Goal: Task Accomplishment & Management: Use online tool/utility

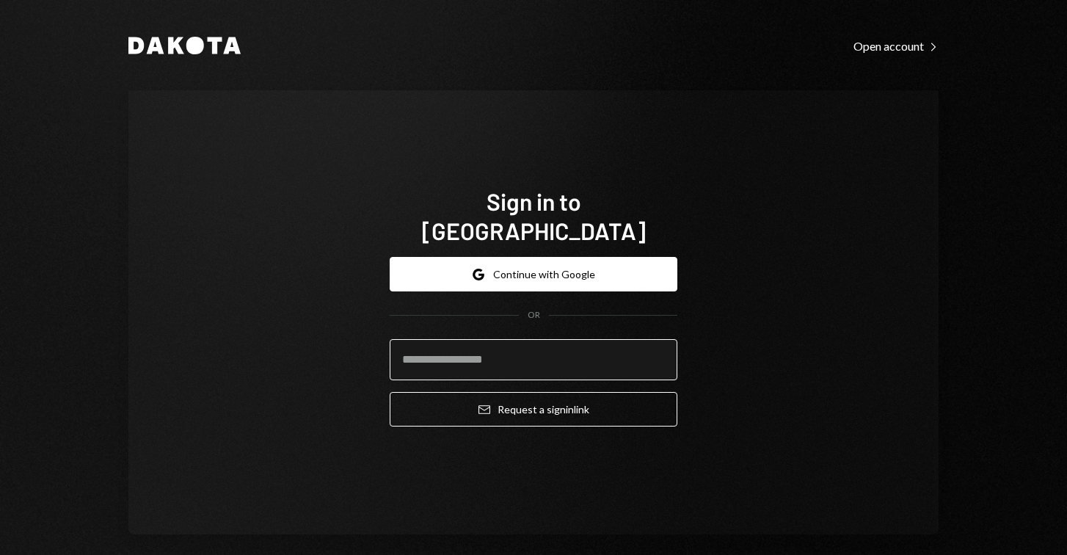
click at [525, 352] on input "email" at bounding box center [534, 359] width 288 height 41
type input "**********"
click at [529, 393] on button "Email Request a sign in link" at bounding box center [534, 409] width 288 height 34
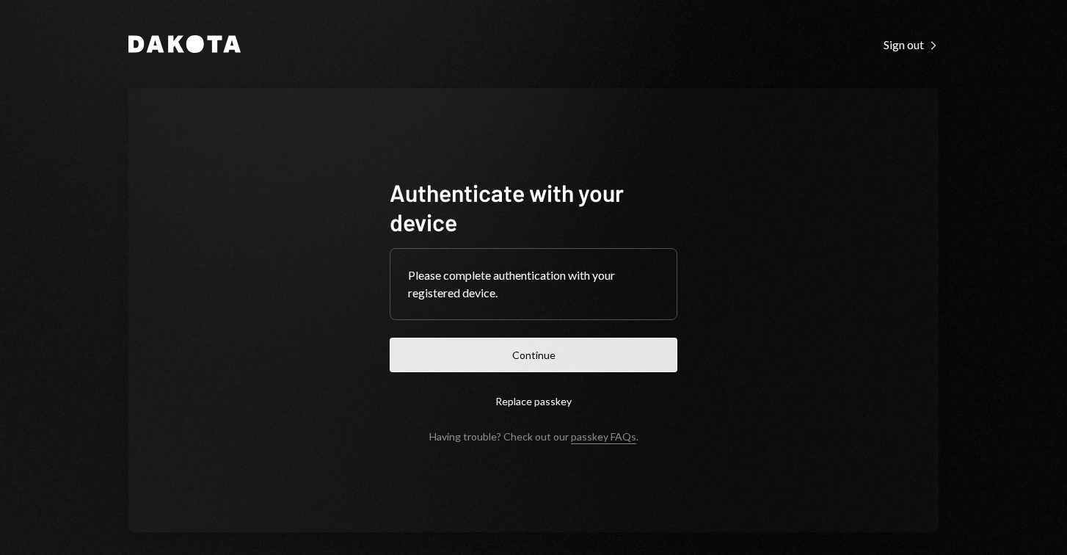
click at [479, 351] on button "Continue" at bounding box center [534, 355] width 288 height 34
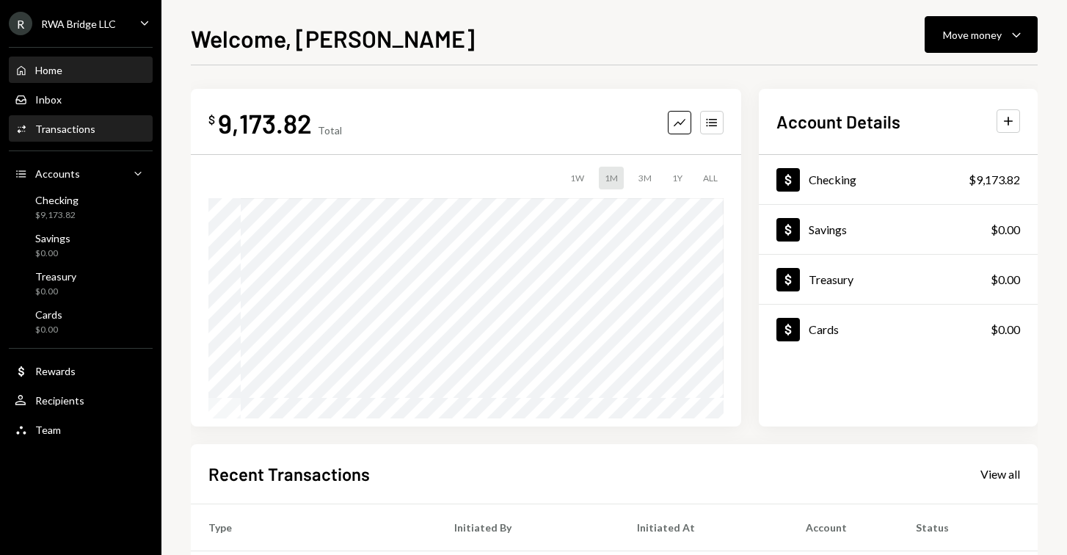
click at [92, 138] on div "Activities Transactions" at bounding box center [81, 129] width 132 height 25
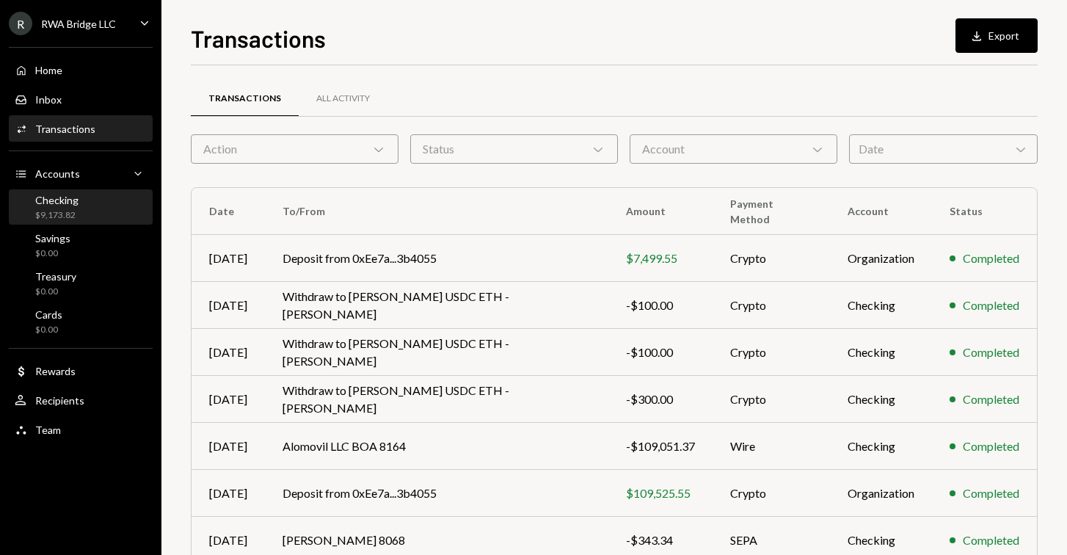
click at [81, 203] on div "Checking $9,173.82" at bounding box center [81, 208] width 132 height 28
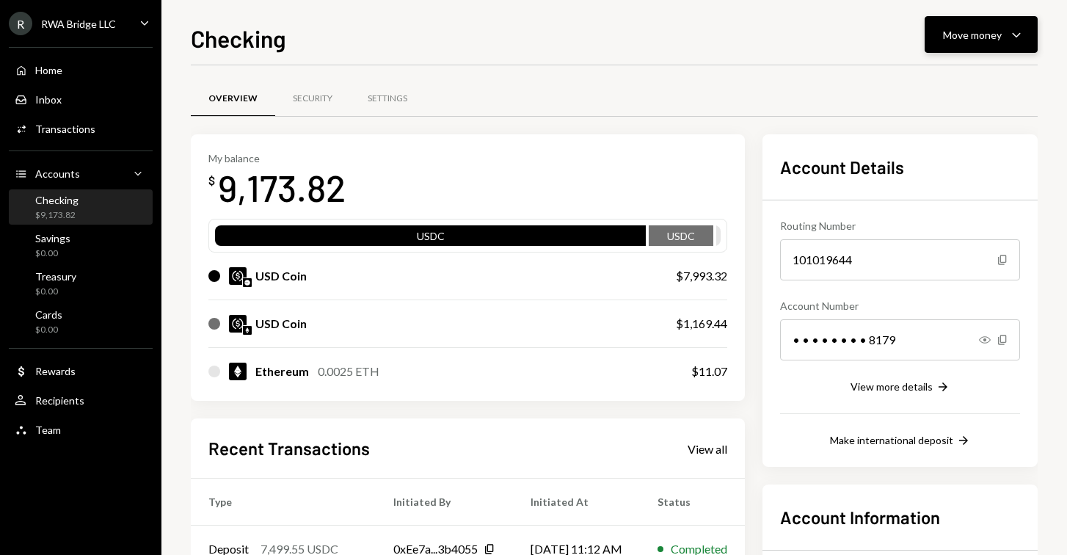
click at [1004, 37] on div "Move money Caret Down" at bounding box center [981, 35] width 76 height 18
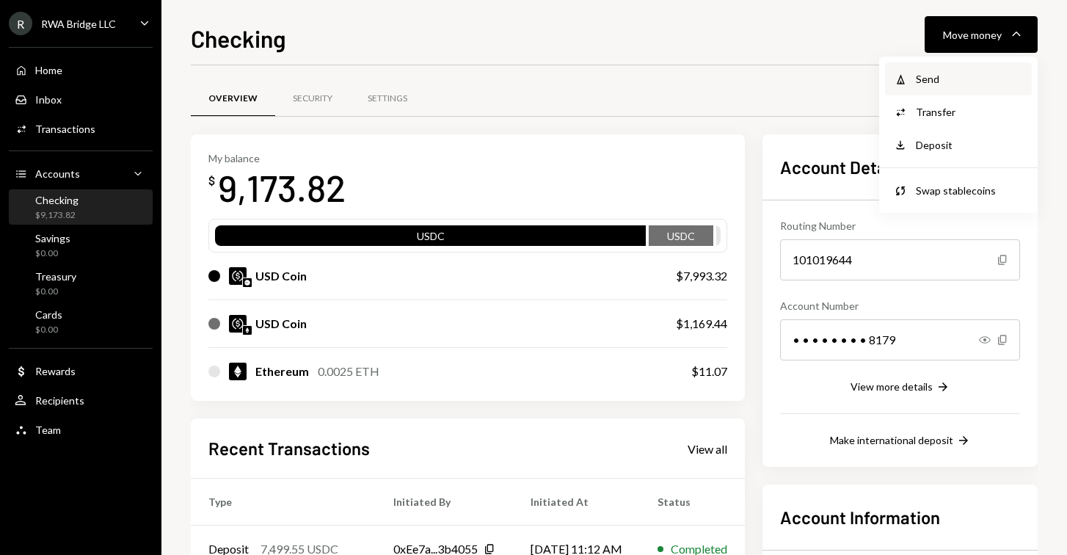
click at [996, 68] on div "Withdraw Send" at bounding box center [958, 78] width 147 height 33
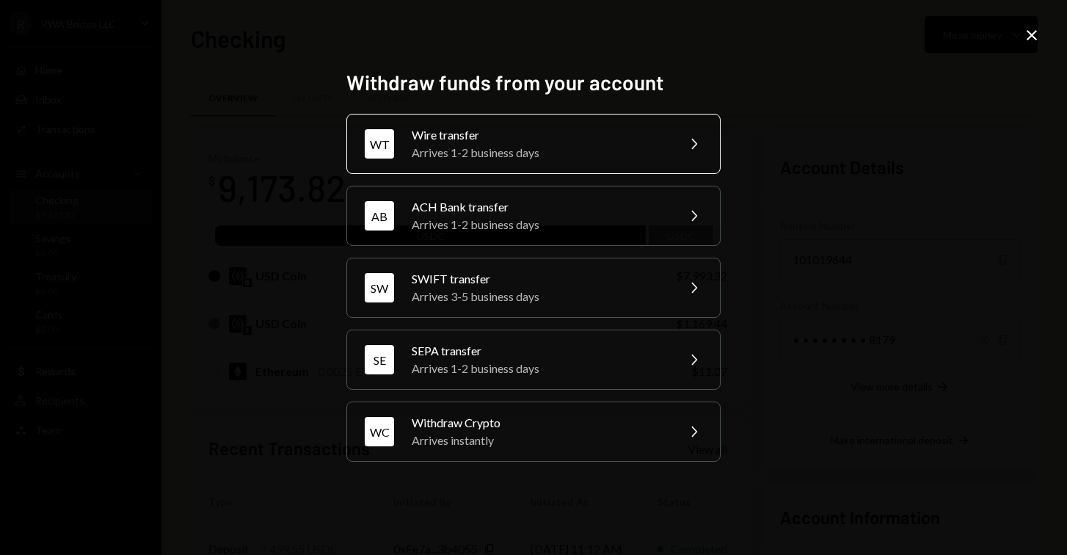
click at [562, 145] on div "Arrives 1-2 business days" at bounding box center [539, 153] width 255 height 18
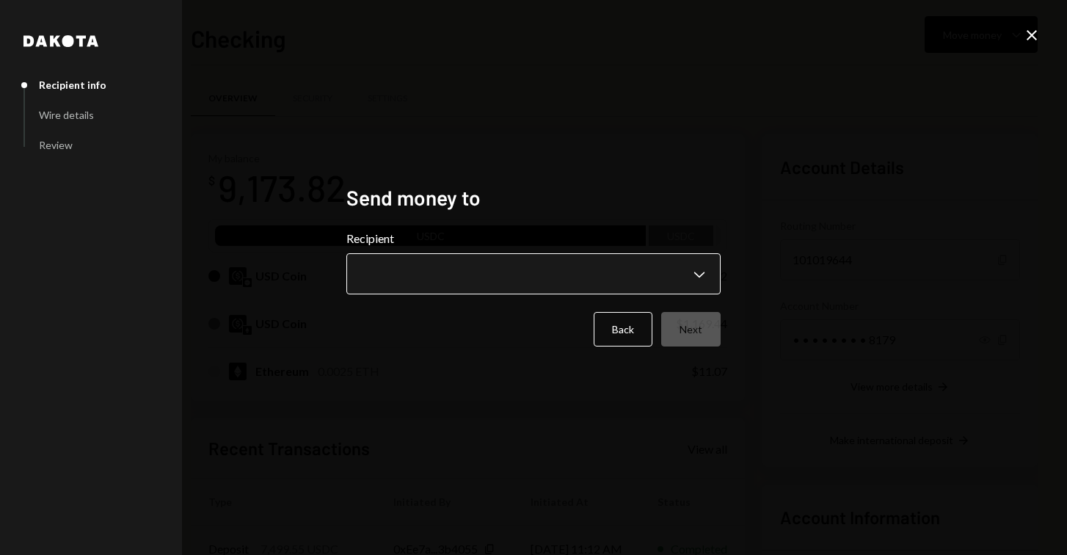
click at [446, 285] on body "R RWA Bridge LLC Caret Down Home Home Inbox Inbox Activities Transactions Accou…" at bounding box center [533, 277] width 1067 height 555
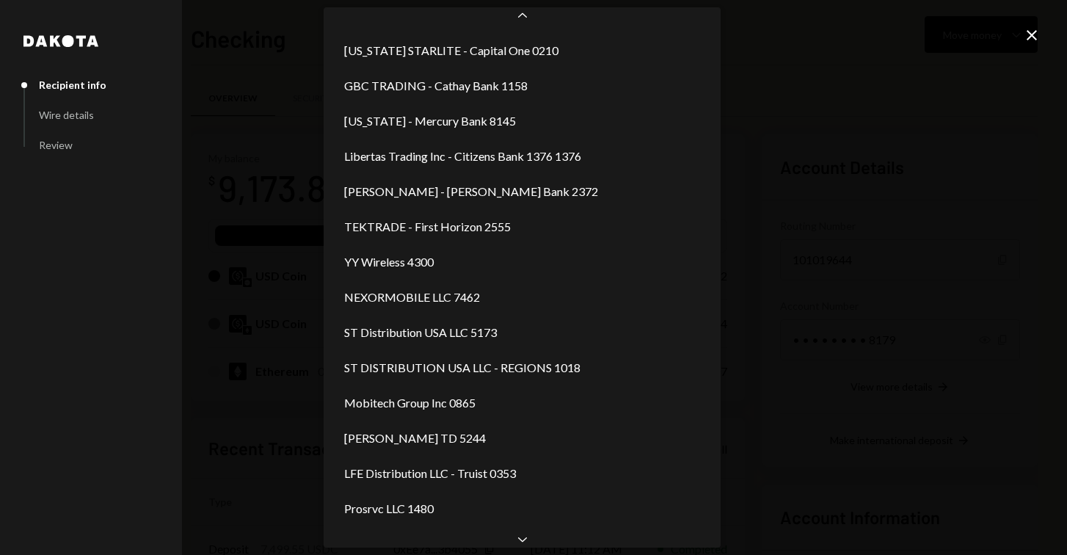
scroll to position [370, 0]
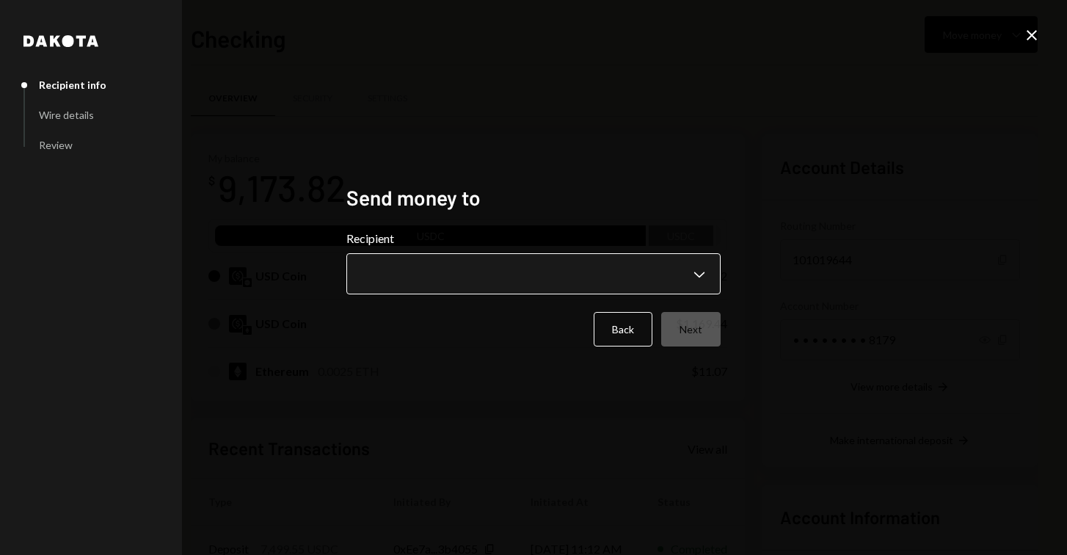
click at [431, 270] on body "R RWA Bridge LLC Caret Down Home Home Inbox Inbox Activities Transactions Accou…" at bounding box center [533, 277] width 1067 height 555
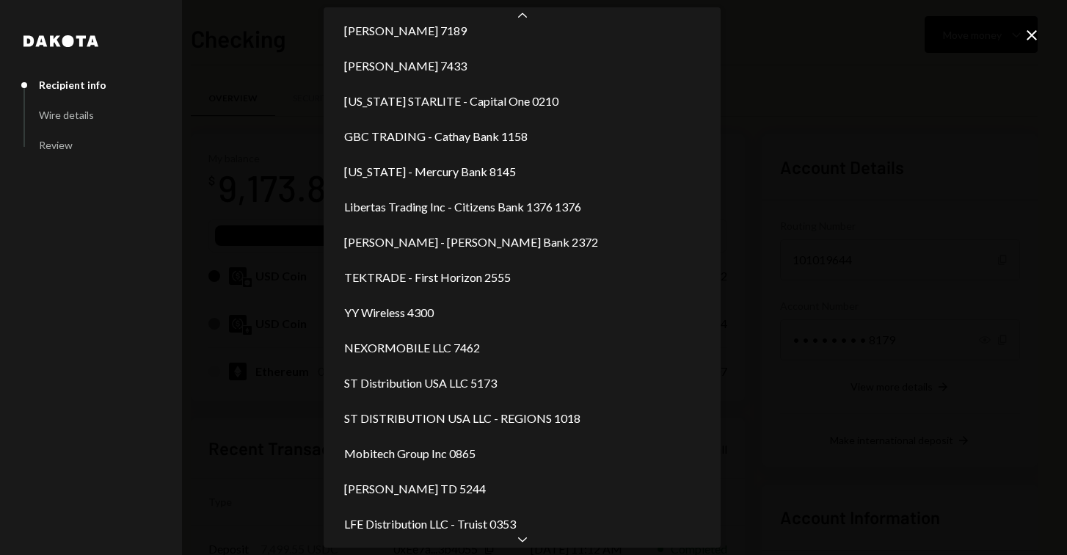
scroll to position [194, 0]
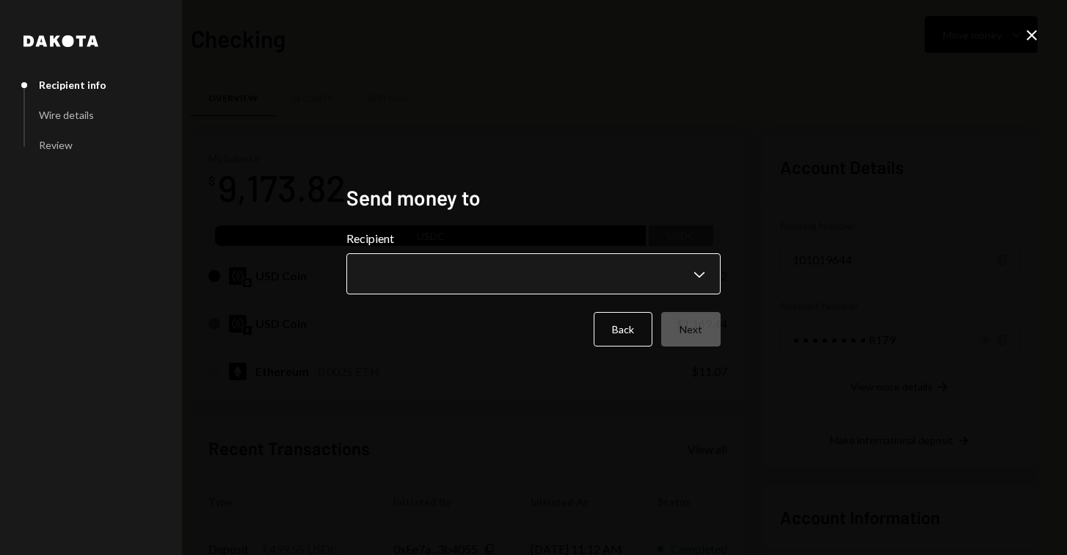
click at [395, 274] on body "R RWA Bridge LLC Caret Down Home Home Inbox Inbox Activities Transactions Accou…" at bounding box center [533, 277] width 1067 height 555
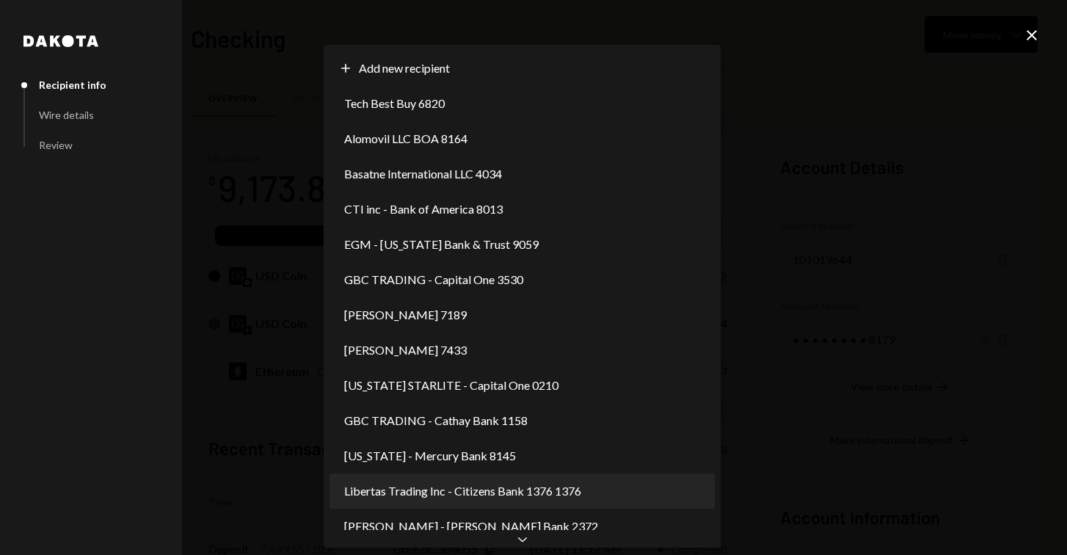
scroll to position [0, 0]
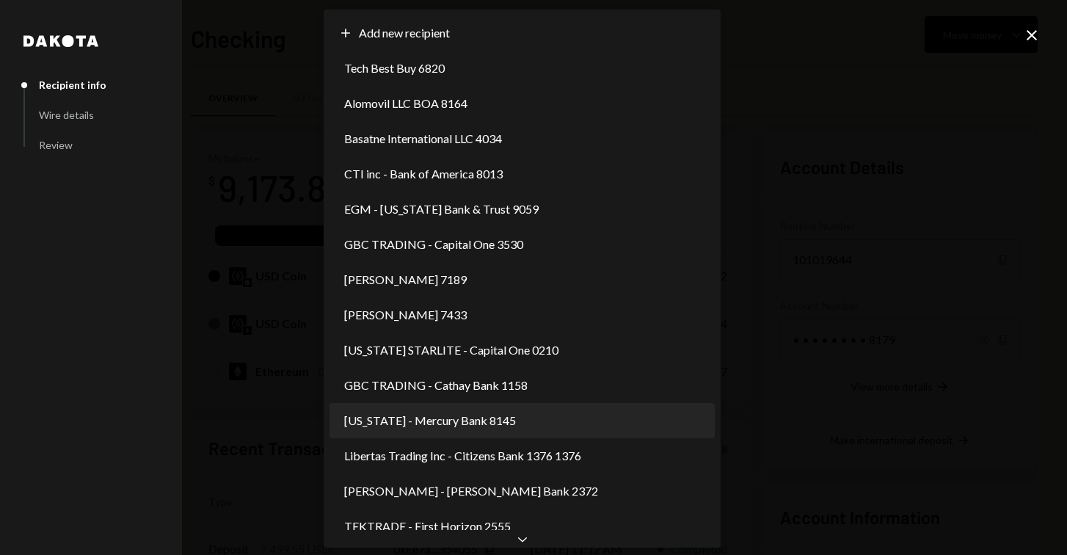
select select "**********"
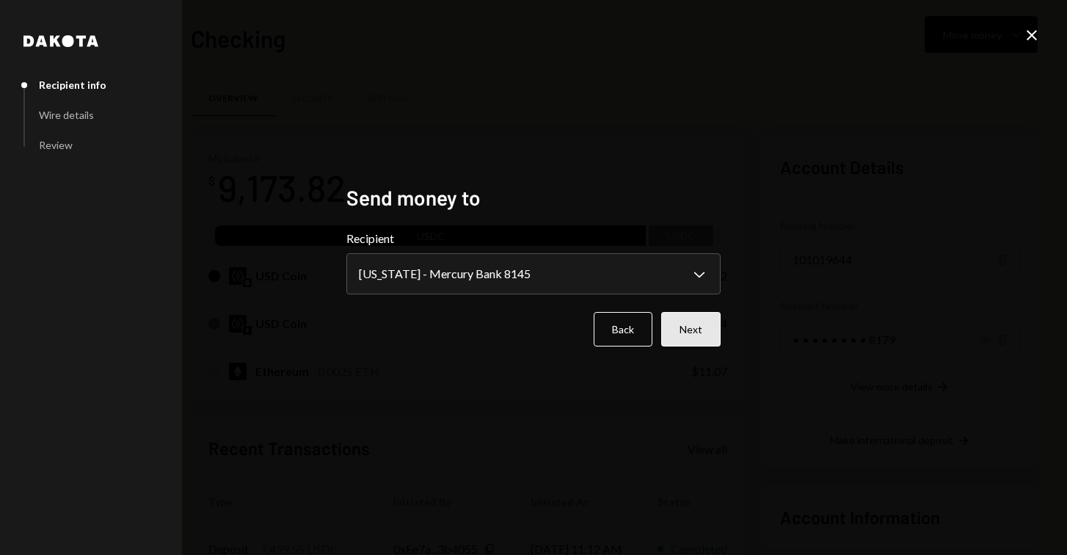
click at [683, 341] on button "Next" at bounding box center [690, 329] width 59 height 34
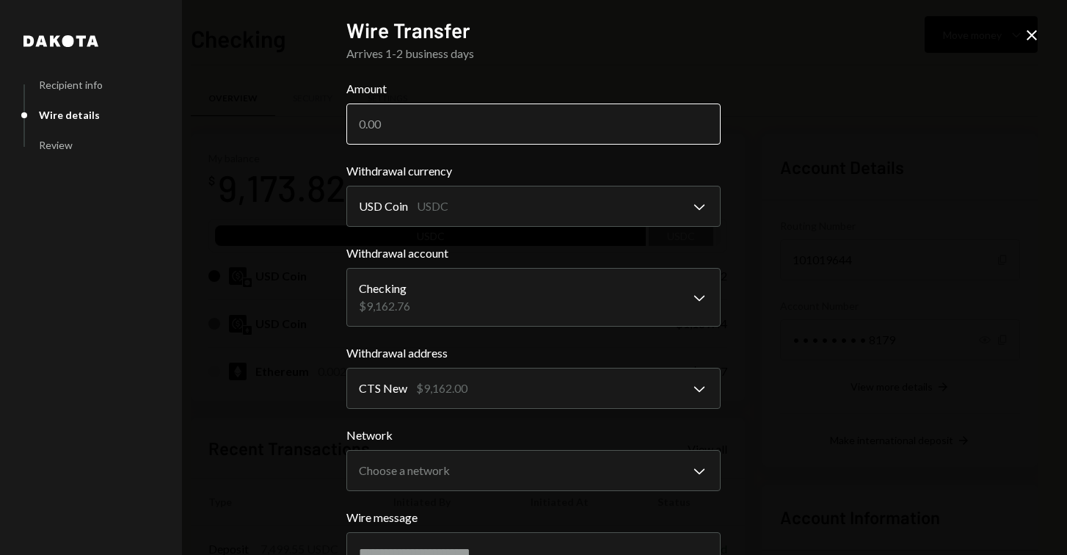
click at [474, 115] on input "Amount" at bounding box center [533, 123] width 374 height 41
paste input "7437.50"
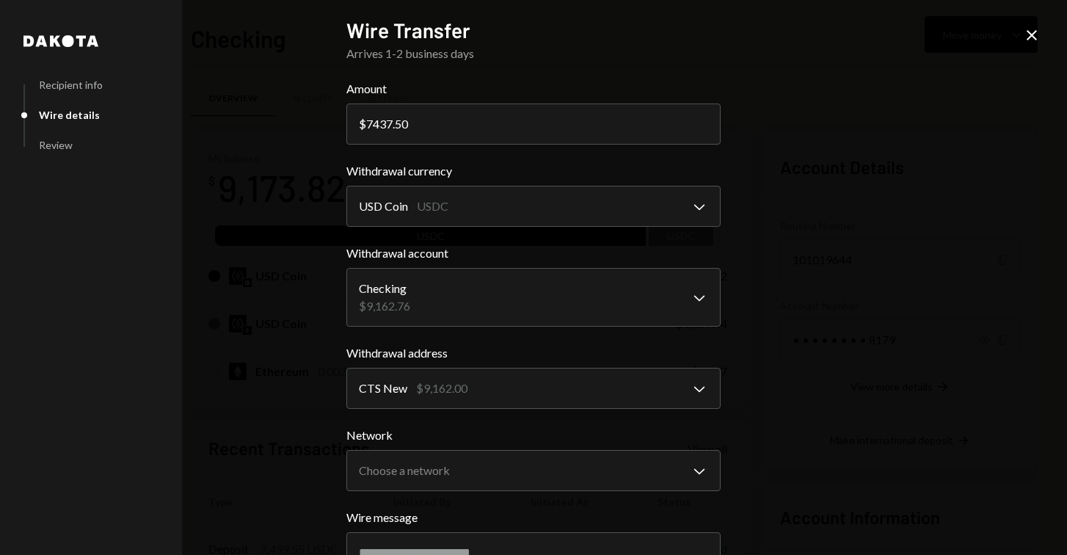
type input "7437.50"
click at [674, 168] on label "Withdrawal currency" at bounding box center [533, 171] width 374 height 18
click at [686, 227] on form "**********" at bounding box center [533, 402] width 374 height 645
click at [700, 211] on body "R RWA Bridge LLC Caret Down Home Home Inbox Inbox Activities Transactions Accou…" at bounding box center [533, 277] width 1067 height 555
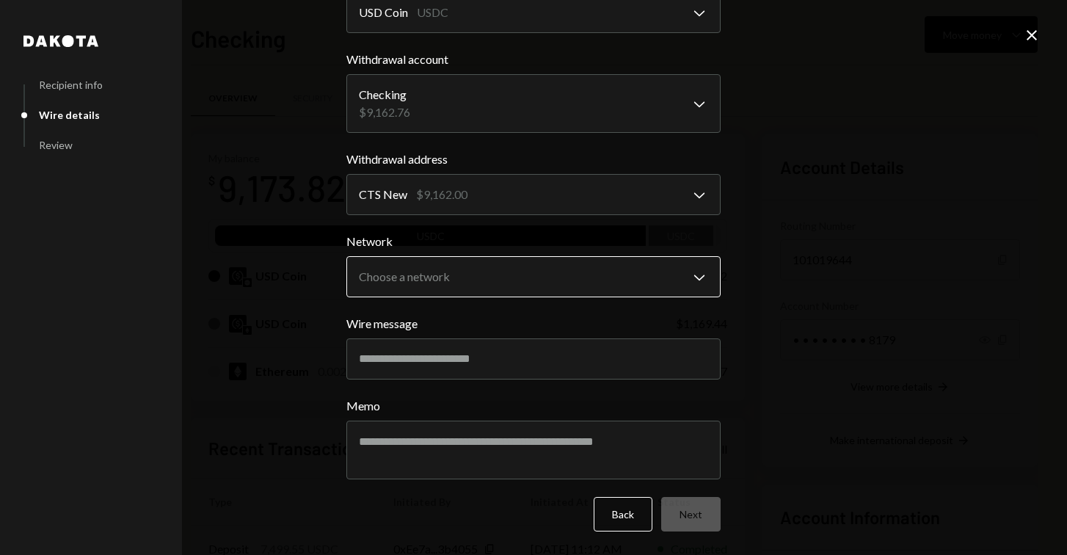
scroll to position [193, 0]
click at [662, 267] on body "R RWA Bridge LLC Caret Down Home Home Inbox Inbox Activities Transactions Accou…" at bounding box center [533, 277] width 1067 height 555
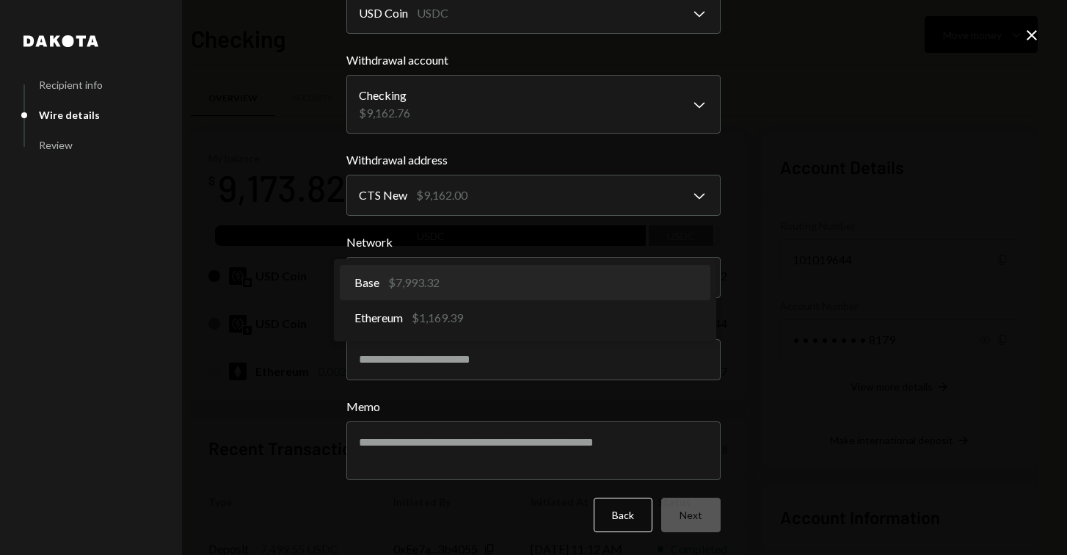
select select "**********"
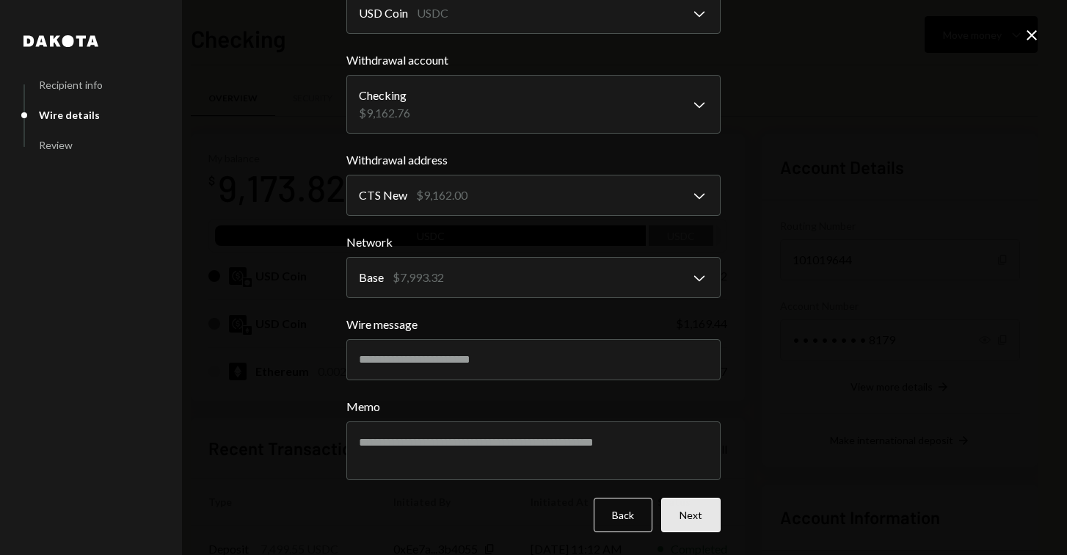
click at [694, 508] on button "Next" at bounding box center [690, 515] width 59 height 34
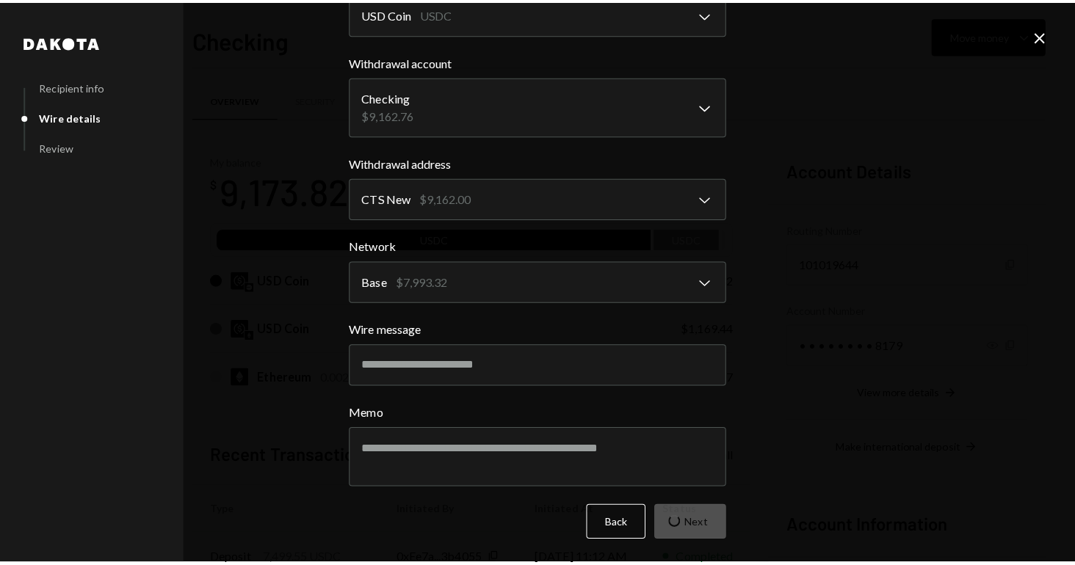
scroll to position [0, 0]
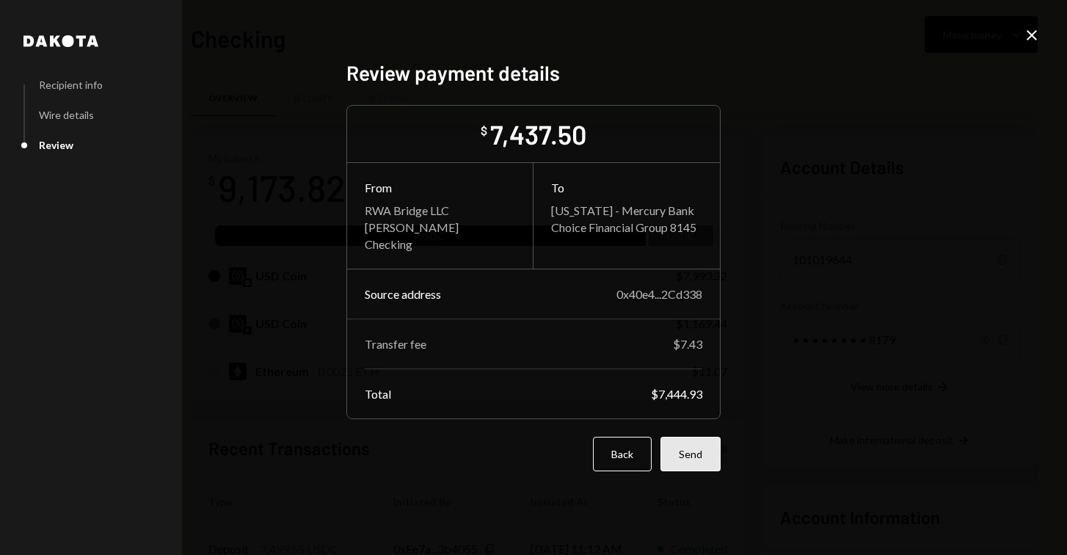
click at [711, 462] on button "Send" at bounding box center [691, 454] width 60 height 34
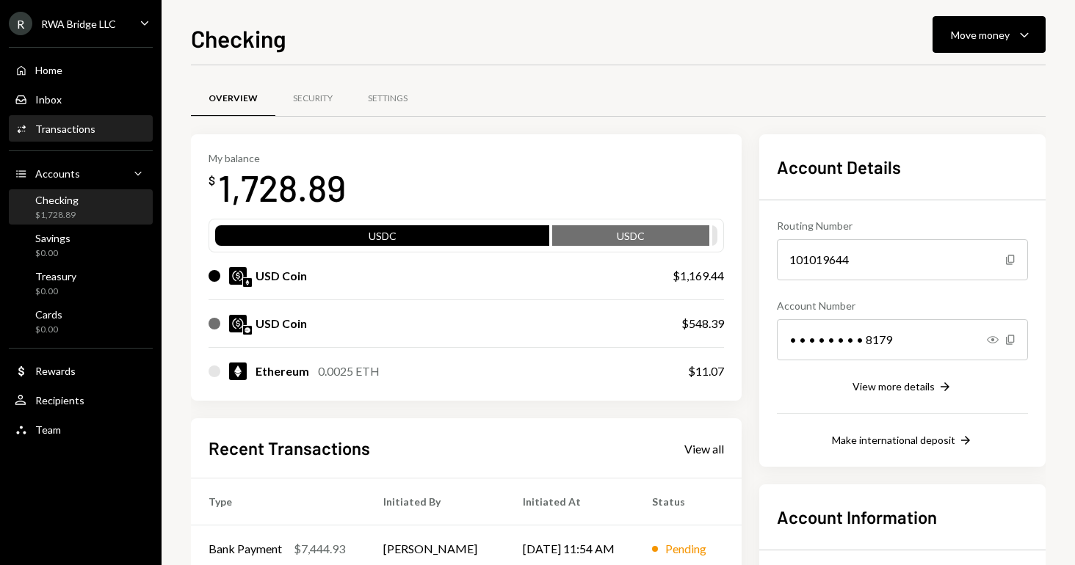
click at [37, 130] on div "Transactions" at bounding box center [65, 129] width 60 height 12
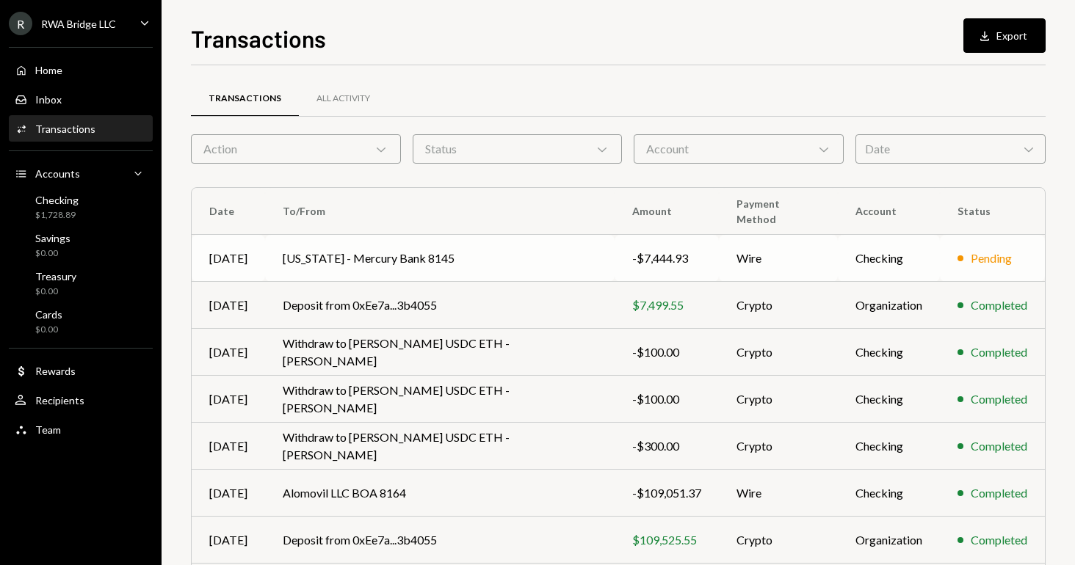
click at [480, 263] on td "[US_STATE] - Mercury Bank 8145" at bounding box center [439, 258] width 349 height 47
